Goal: Task Accomplishment & Management: Use online tool/utility

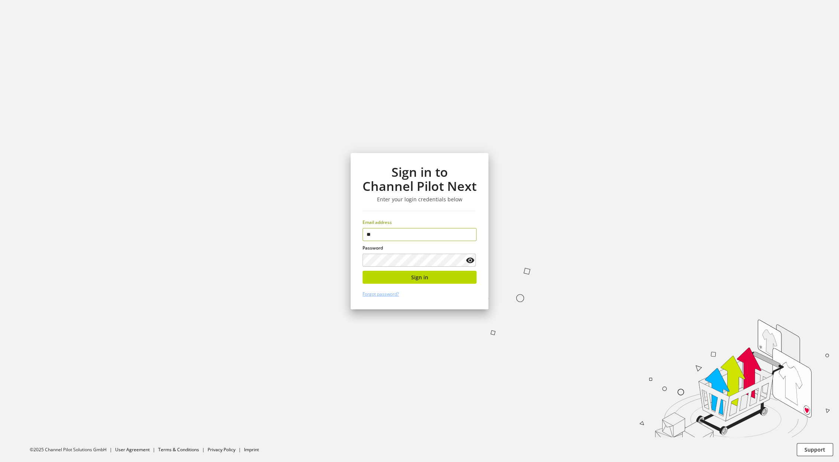
type input "*"
type input "**********"
click at [400, 280] on button "Sign in" at bounding box center [419, 277] width 114 height 13
type input "**********"
click at [411, 280] on span "Sign in" at bounding box center [419, 277] width 17 height 8
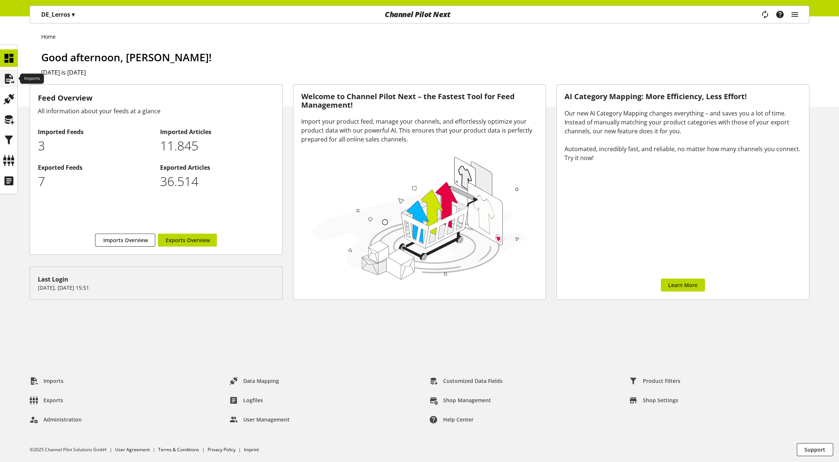
click at [13, 82] on icon at bounding box center [9, 78] width 12 height 15
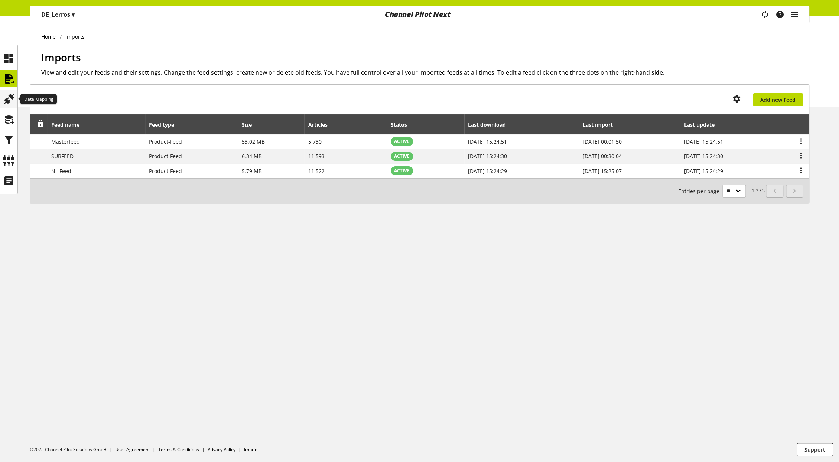
click at [12, 100] on icon at bounding box center [9, 99] width 12 height 15
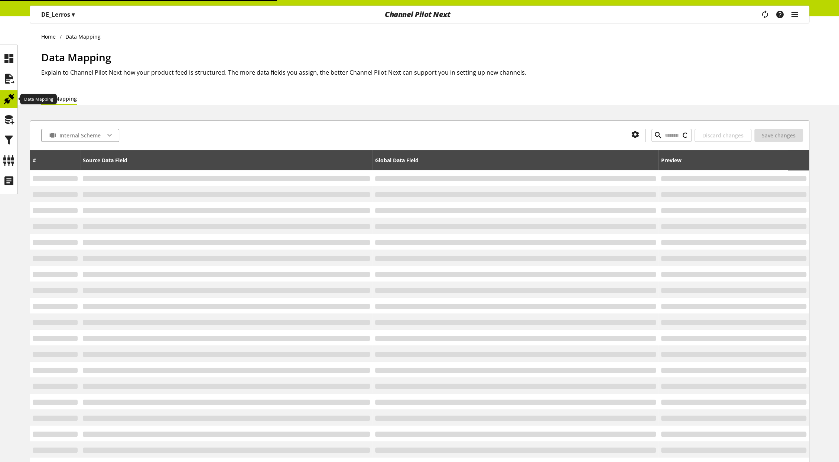
type input "**********"
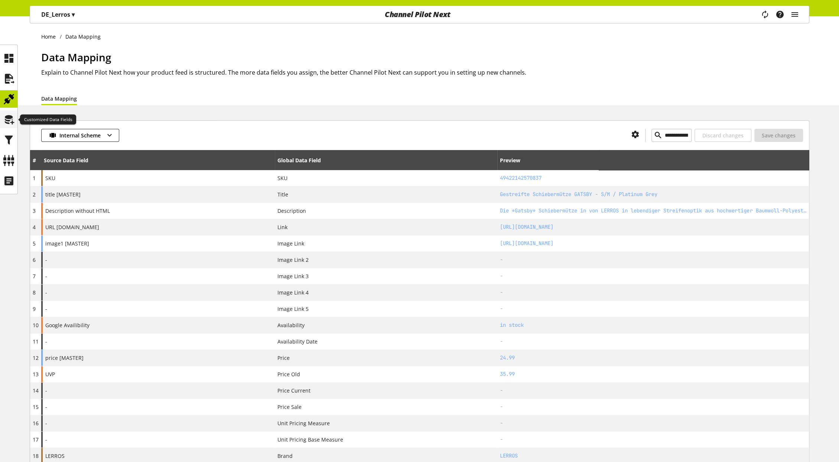
click at [11, 117] on icon at bounding box center [9, 119] width 12 height 15
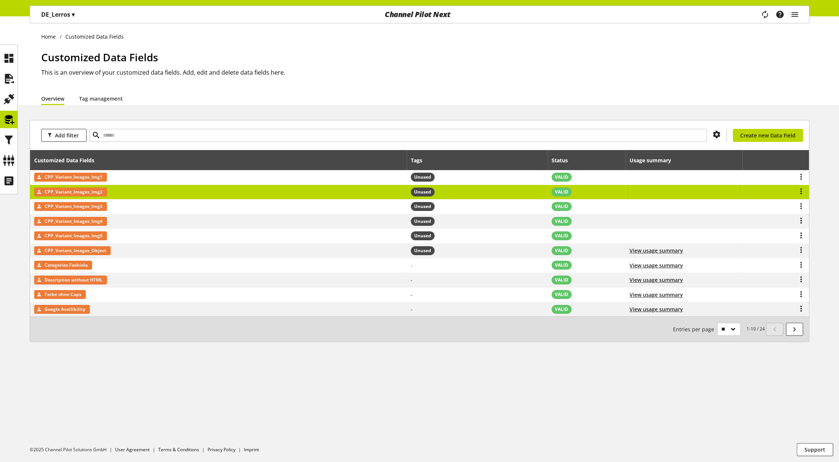
click at [185, 194] on td "CPP_Variant_Images_Img2" at bounding box center [218, 192] width 377 height 15
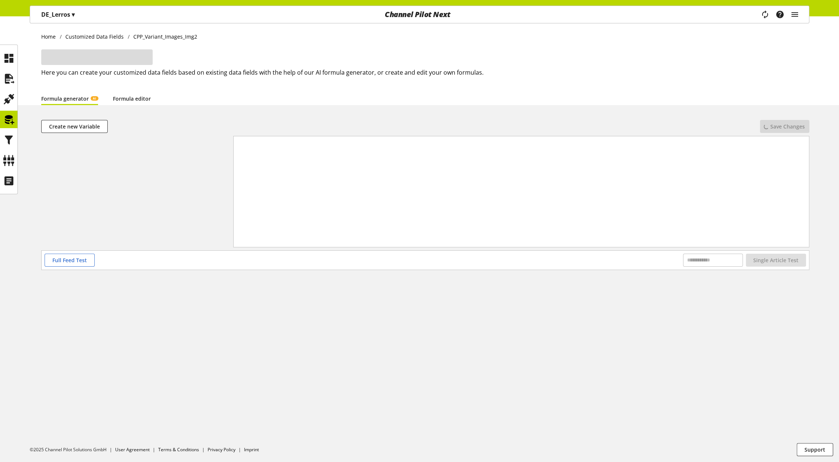
click at [124, 99] on link "Formula editor" at bounding box center [132, 99] width 38 height 8
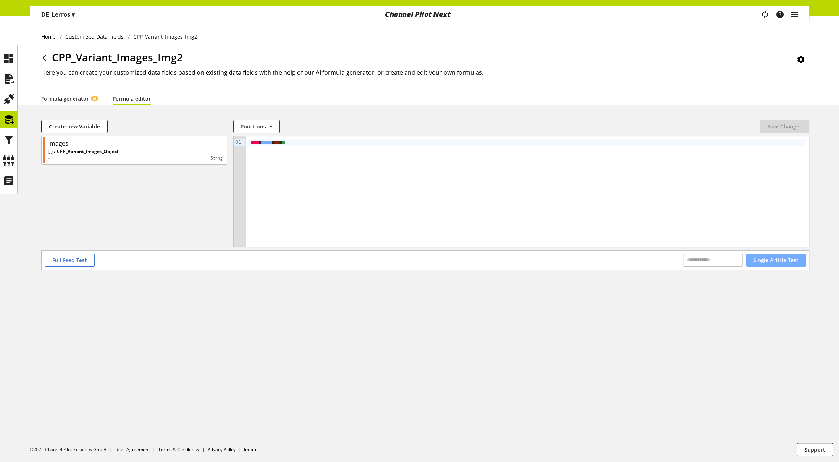
click at [774, 260] on span "Single Article Test" at bounding box center [775, 260] width 45 height 8
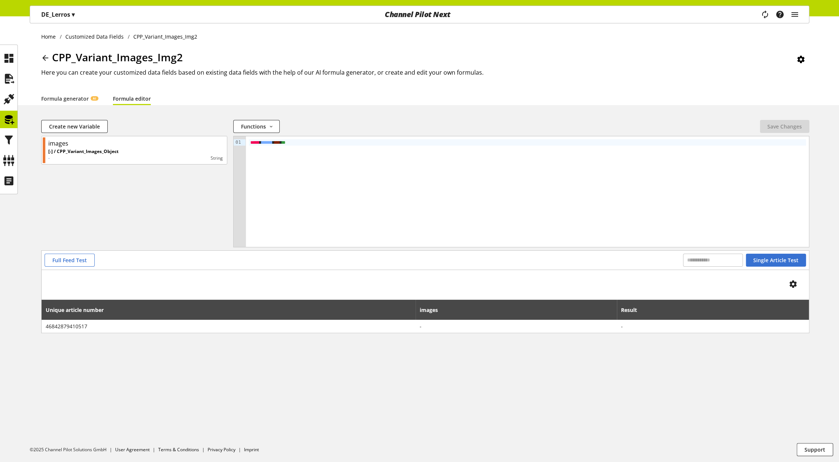
click at [44, 57] on icon at bounding box center [45, 57] width 9 height 13
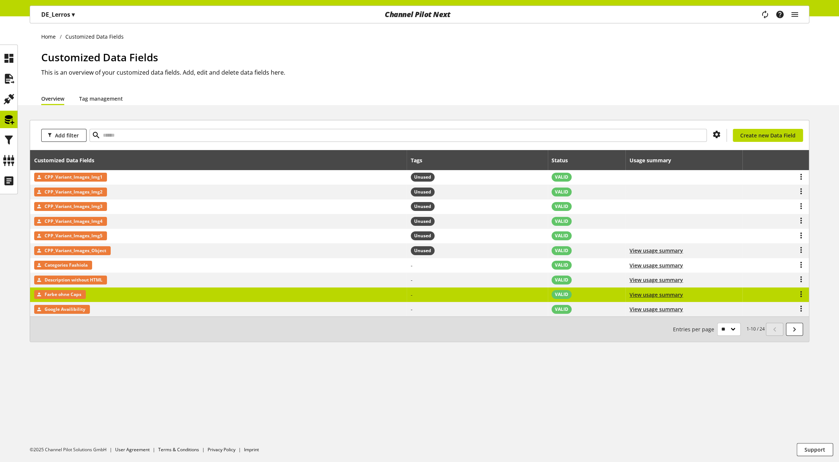
click at [134, 291] on td "Farbe ohne Caps" at bounding box center [218, 294] width 377 height 15
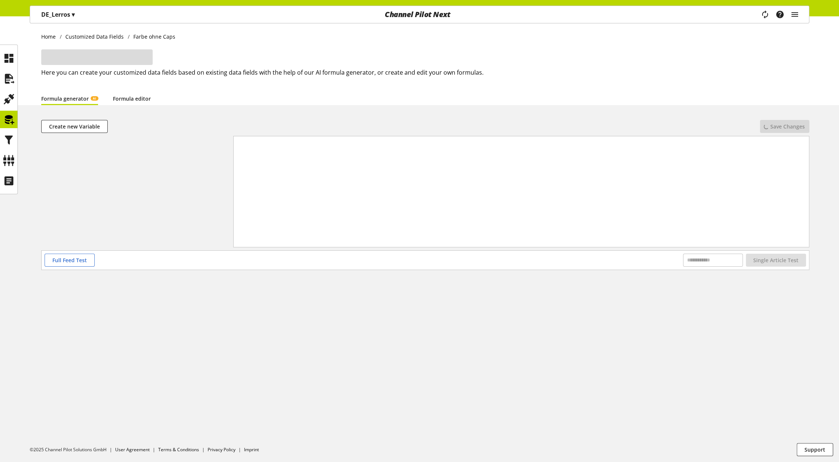
click at [141, 99] on link "Formula editor" at bounding box center [132, 99] width 38 height 8
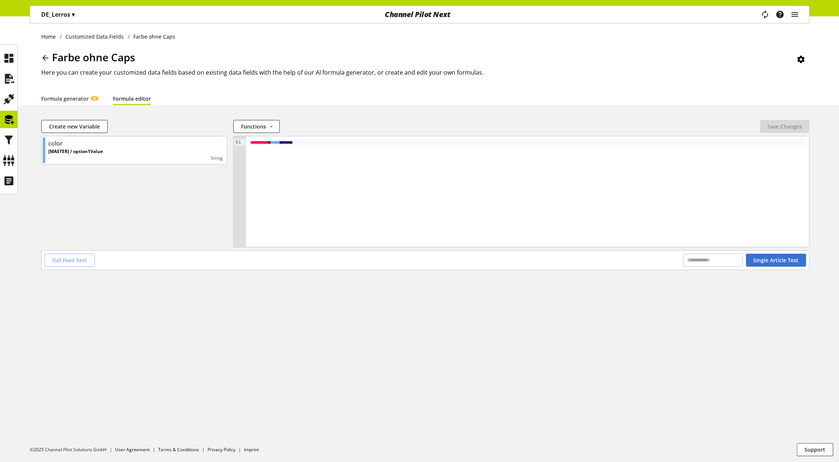
click at [79, 260] on span "Full Feed Test" at bounding box center [69, 260] width 35 height 8
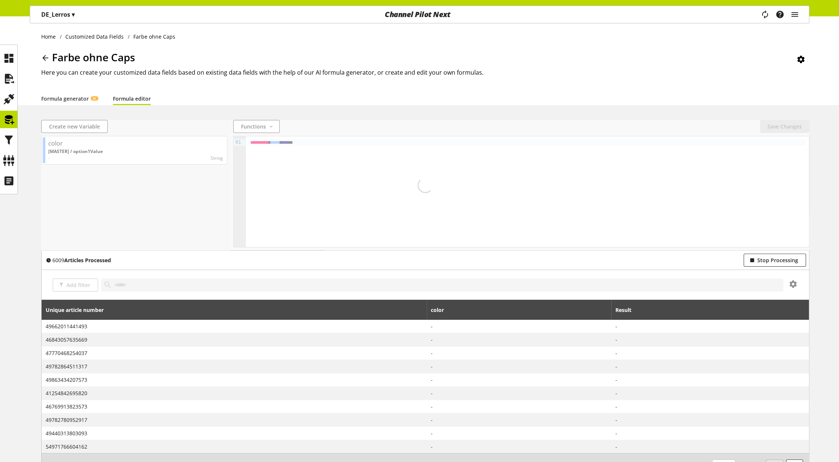
scroll to position [4, 0]
